Goal: Task Accomplishment & Management: Complete application form

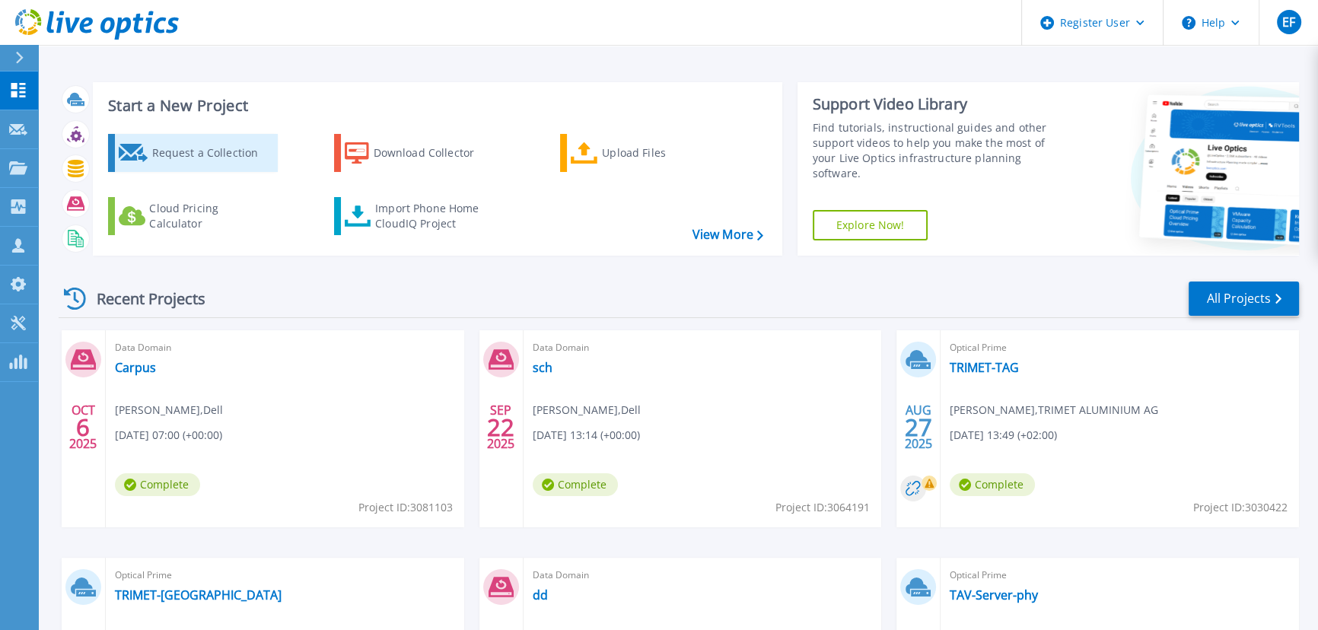
click at [181, 138] on div "Request a Collection" at bounding box center [212, 153] width 122 height 30
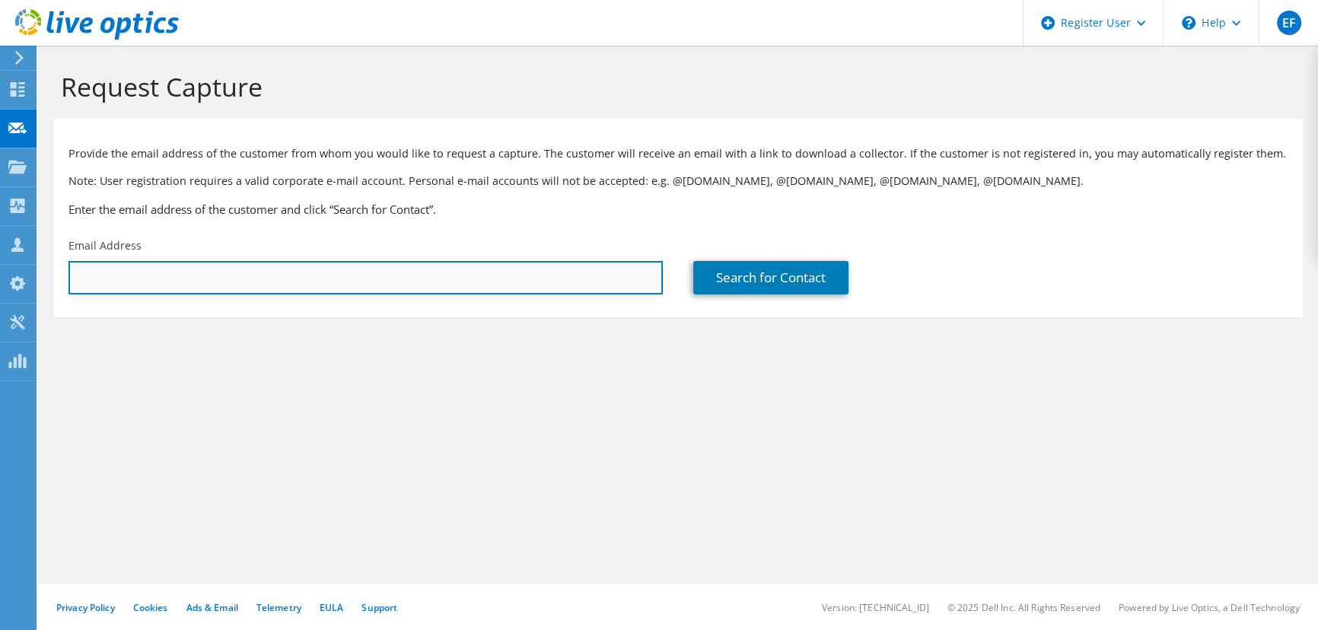
click at [207, 261] on input "text" at bounding box center [365, 277] width 594 height 33
click at [272, 261] on input "[PERSON_NAME].[PERSON_NAME]" at bounding box center [365, 277] width 594 height 33
paste input "s@[DOMAIN_NAME]"
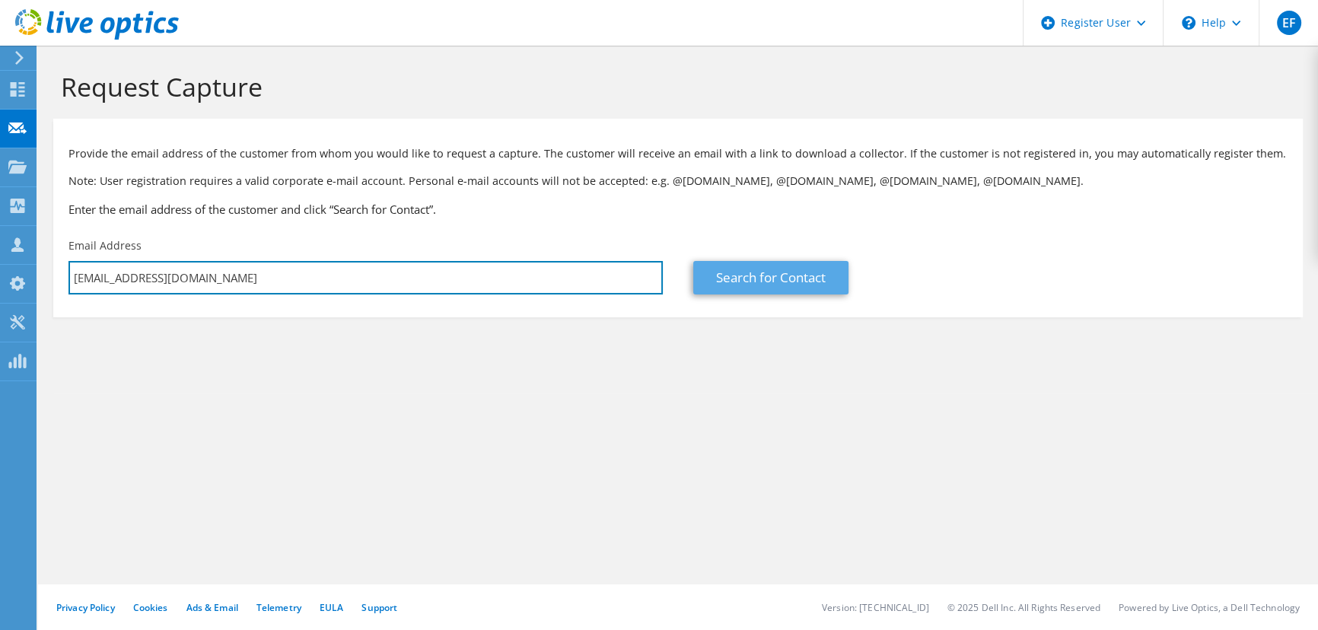
type input "[EMAIL_ADDRESS][DOMAIN_NAME]"
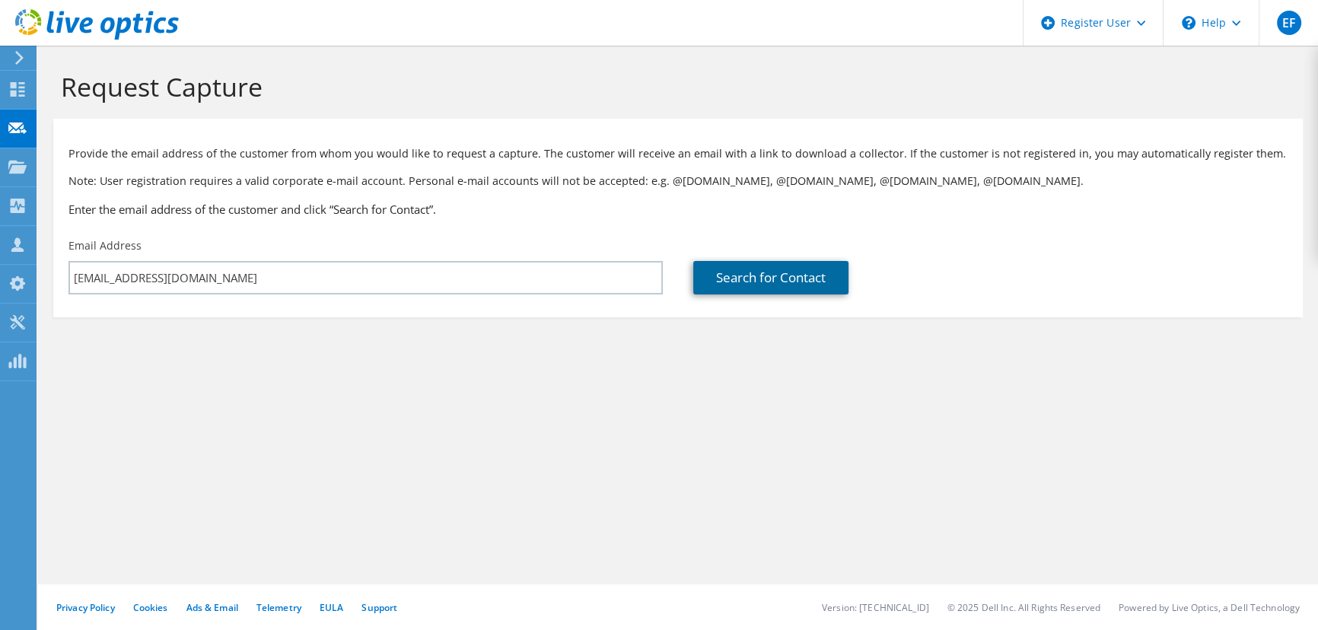
click at [728, 261] on link "Search for Contact" at bounding box center [770, 277] width 155 height 33
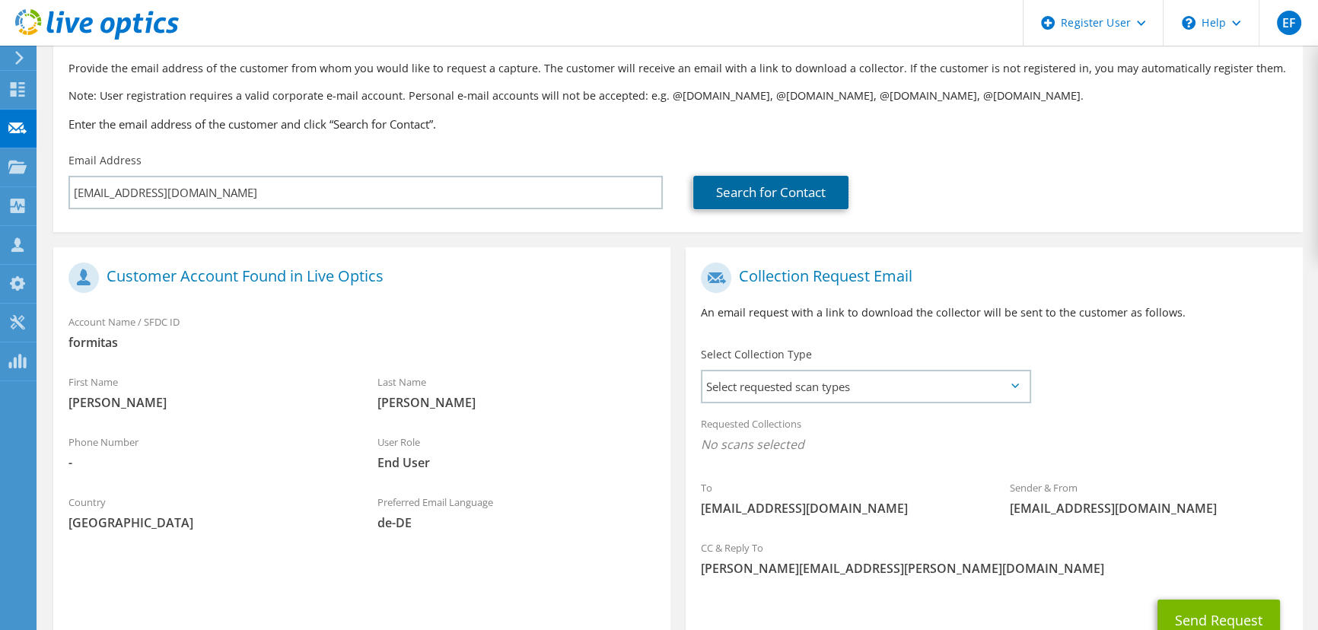
scroll to position [61, 0]
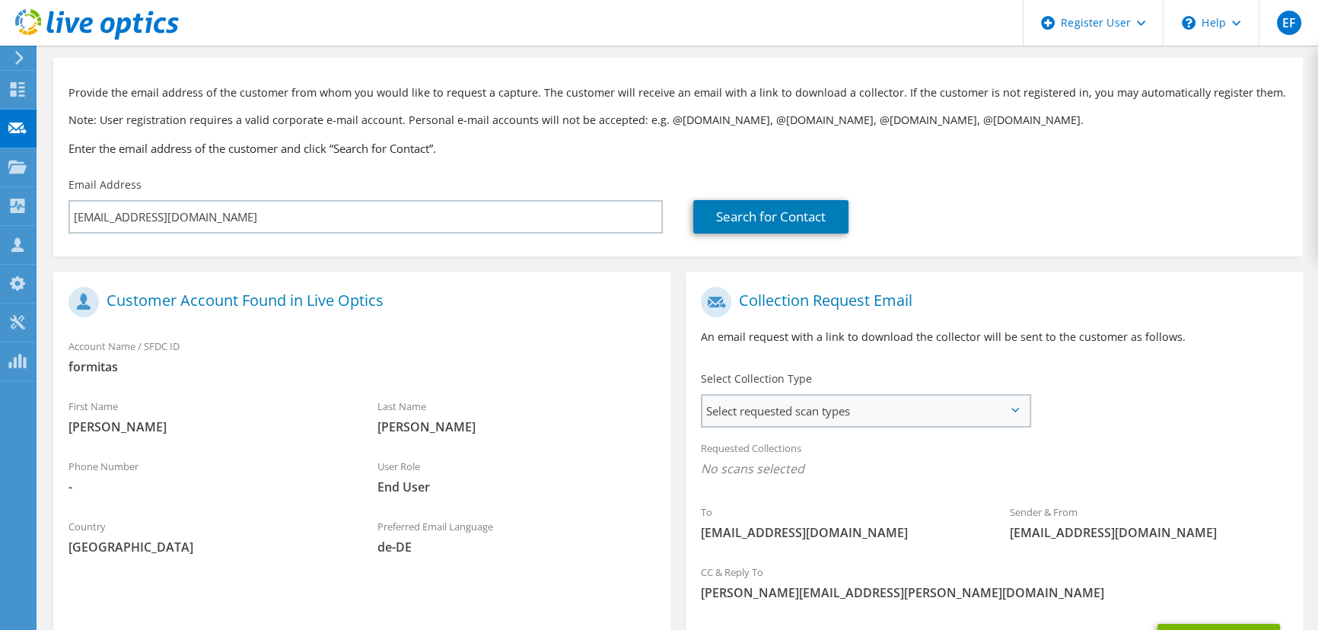
click at [905, 396] on span "Select requested scan types" at bounding box center [865, 411] width 326 height 30
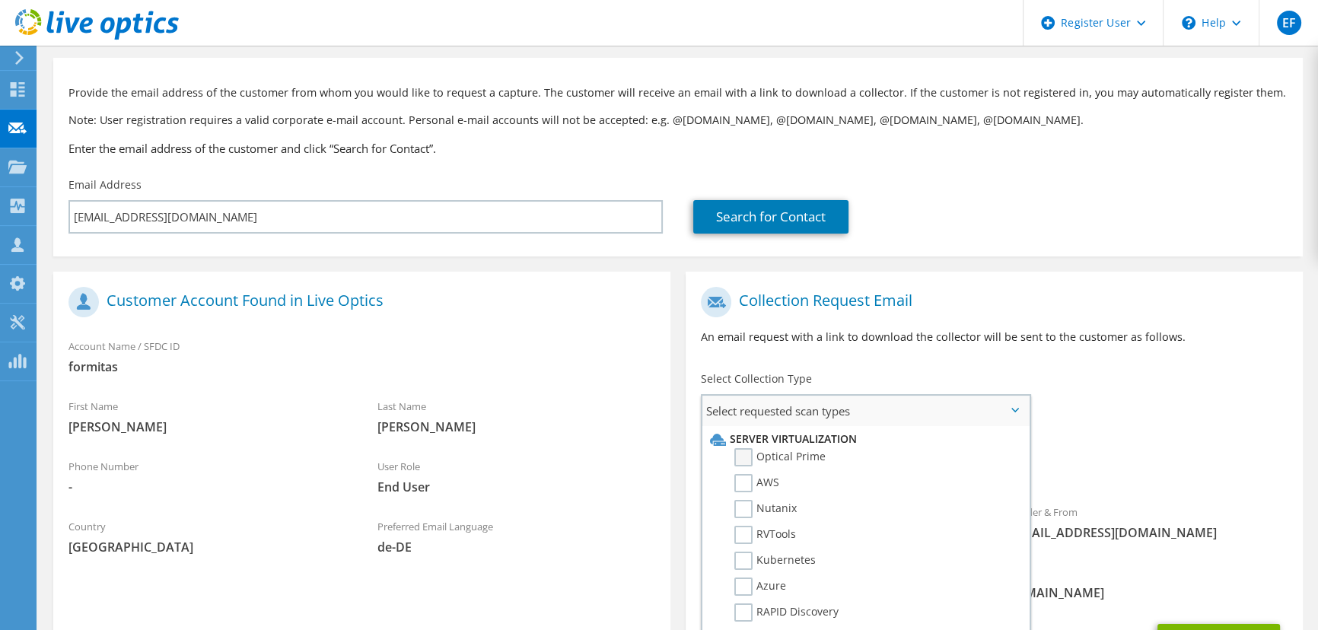
click at [746, 448] on label "Optical Prime" at bounding box center [779, 457] width 91 height 18
click at [0, 0] on input "Optical Prime" at bounding box center [0, 0] width 0 height 0
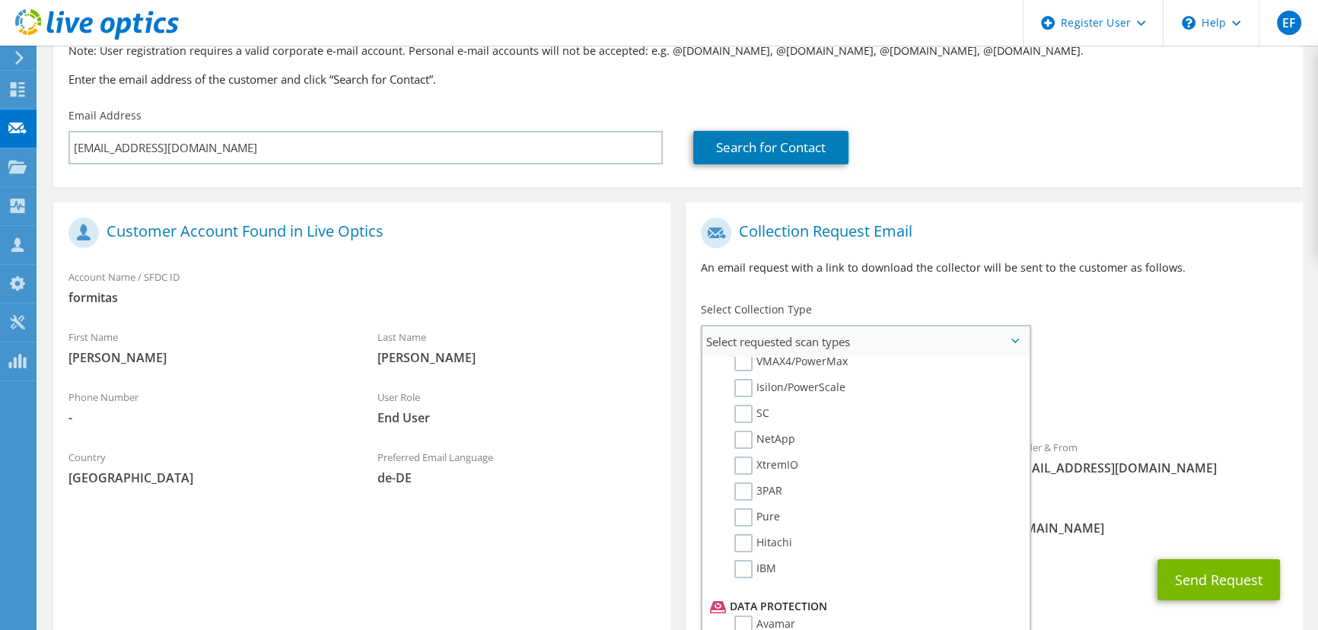
scroll to position [0, 0]
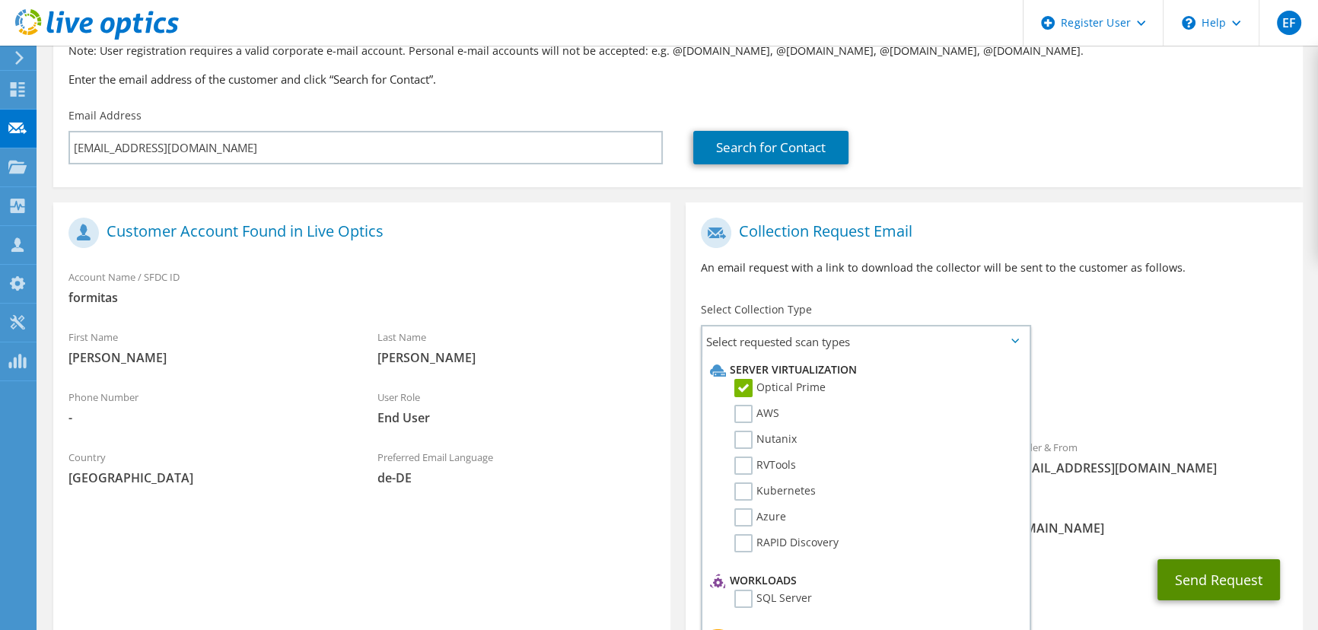
click at [1213, 559] on button "Send Request" at bounding box center [1218, 579] width 122 height 41
